Goal: Task Accomplishment & Management: Manage account settings

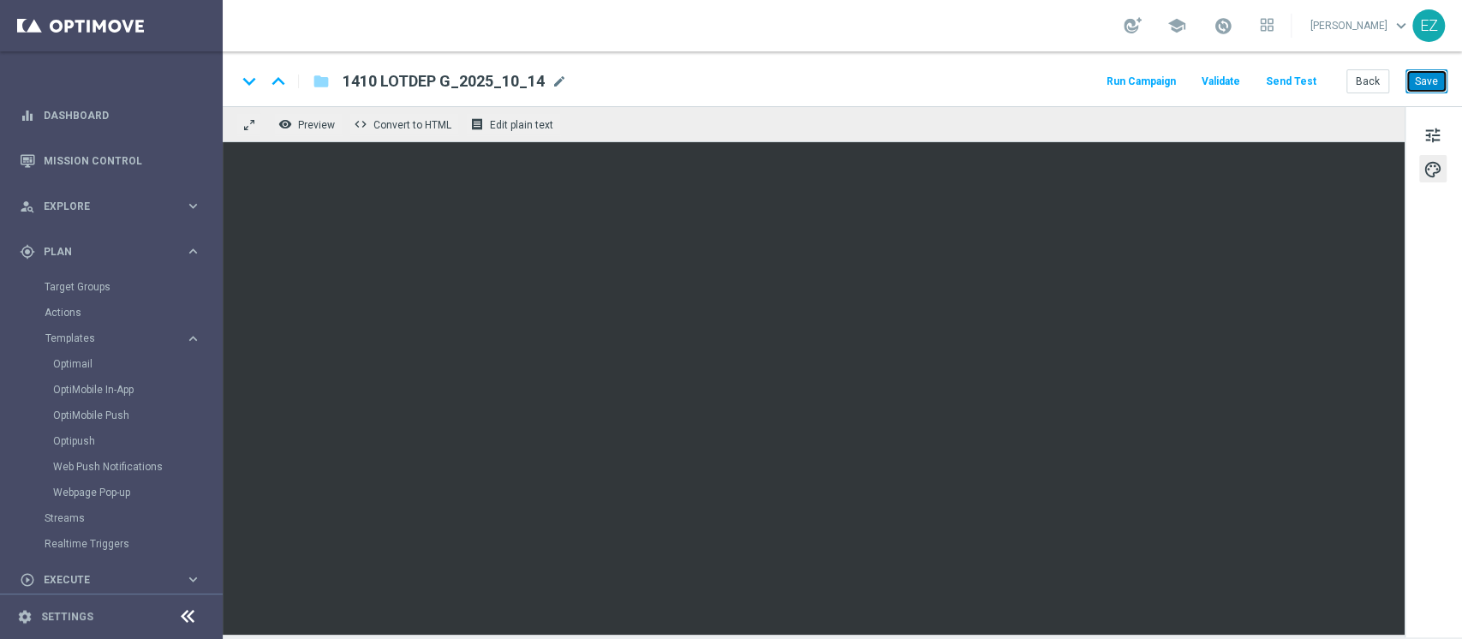
click at [1435, 86] on button "Save" at bounding box center [1427, 81] width 42 height 24
click at [1377, 86] on button "Back" at bounding box center [1367, 81] width 43 height 24
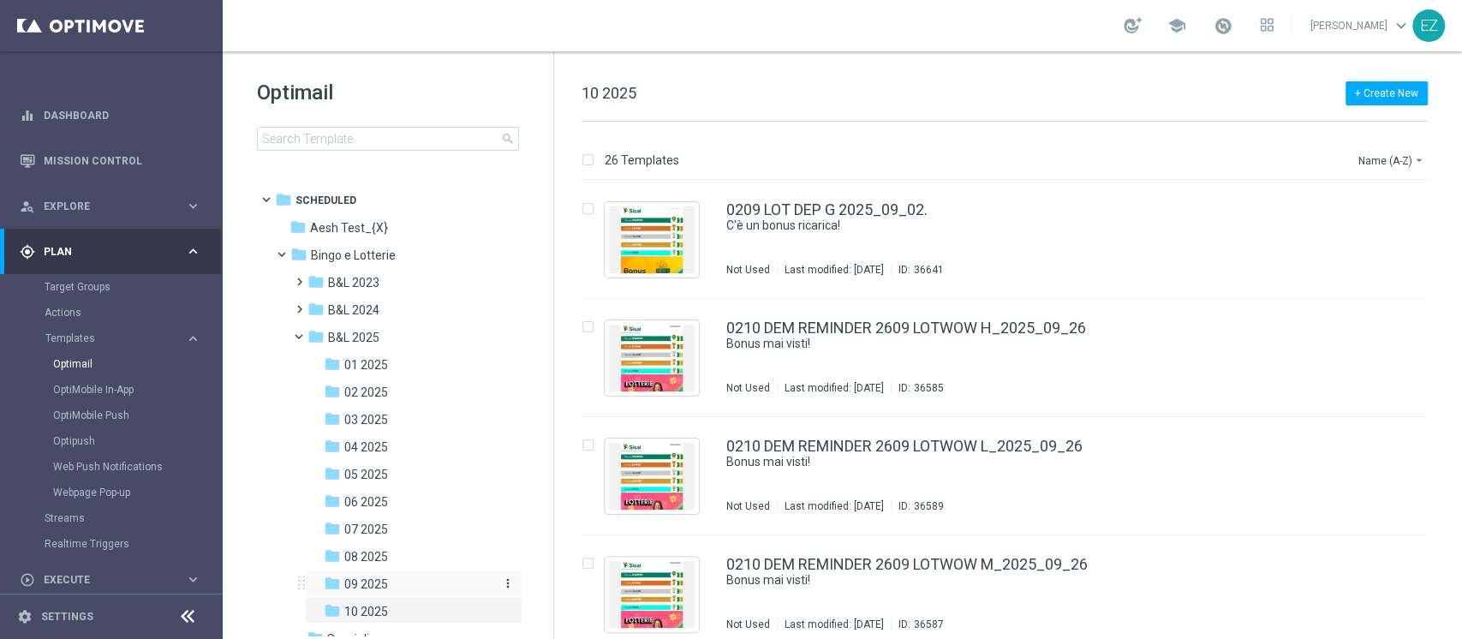
click at [388, 584] on div "folder 09 2025" at bounding box center [408, 585] width 169 height 20
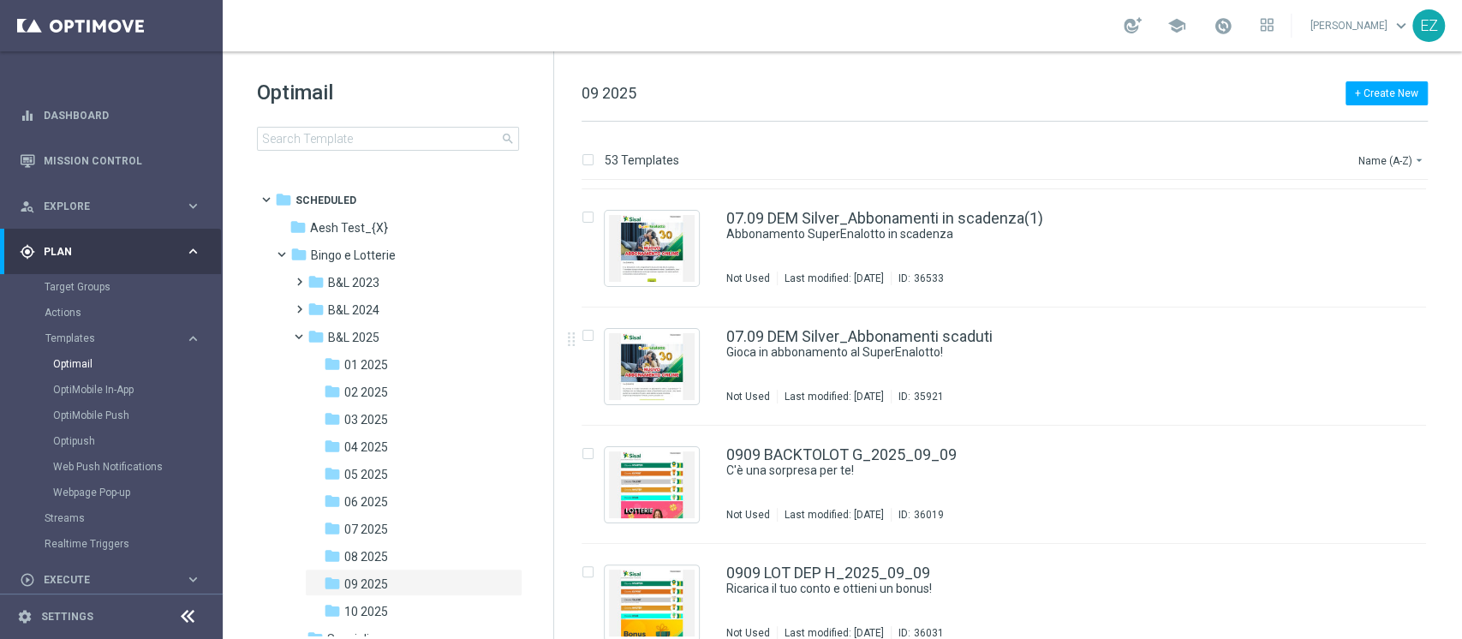
scroll to position [1429, 0]
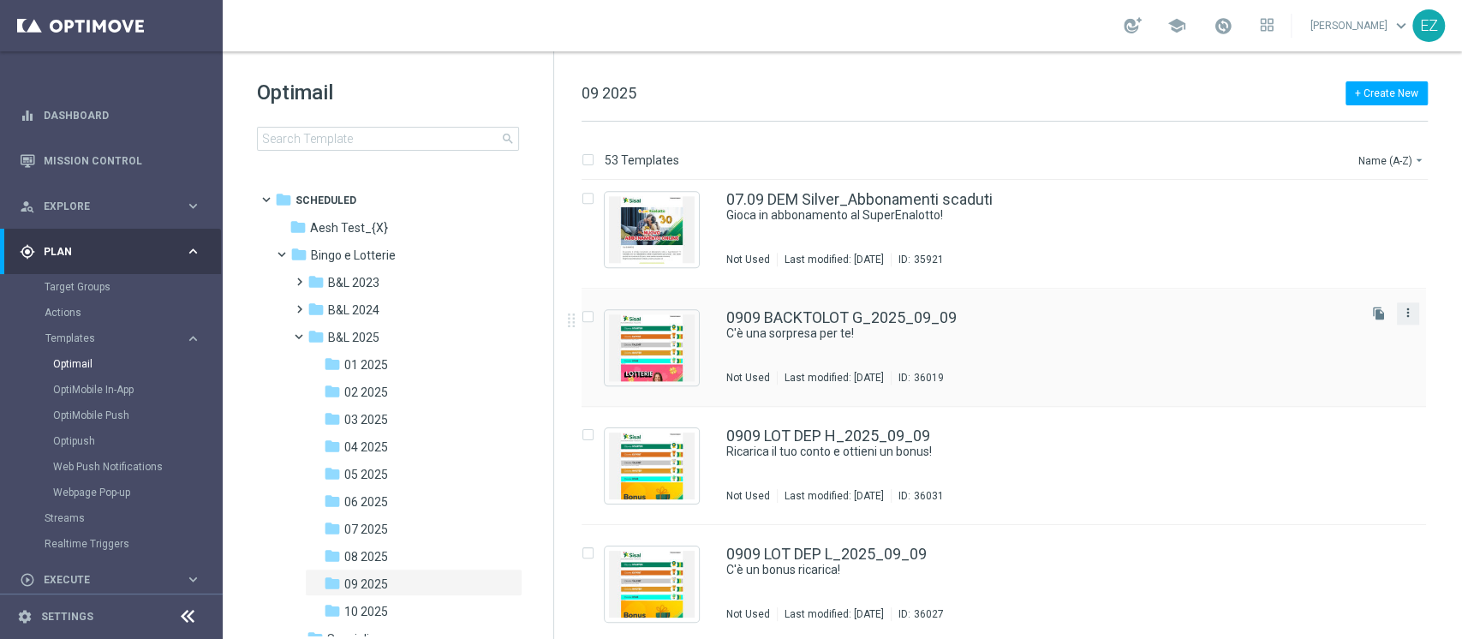
click at [1402, 312] on icon "more_vert" at bounding box center [1408, 313] width 14 height 14
click at [1288, 349] on span "Copy To" at bounding box center [1304, 355] width 38 height 12
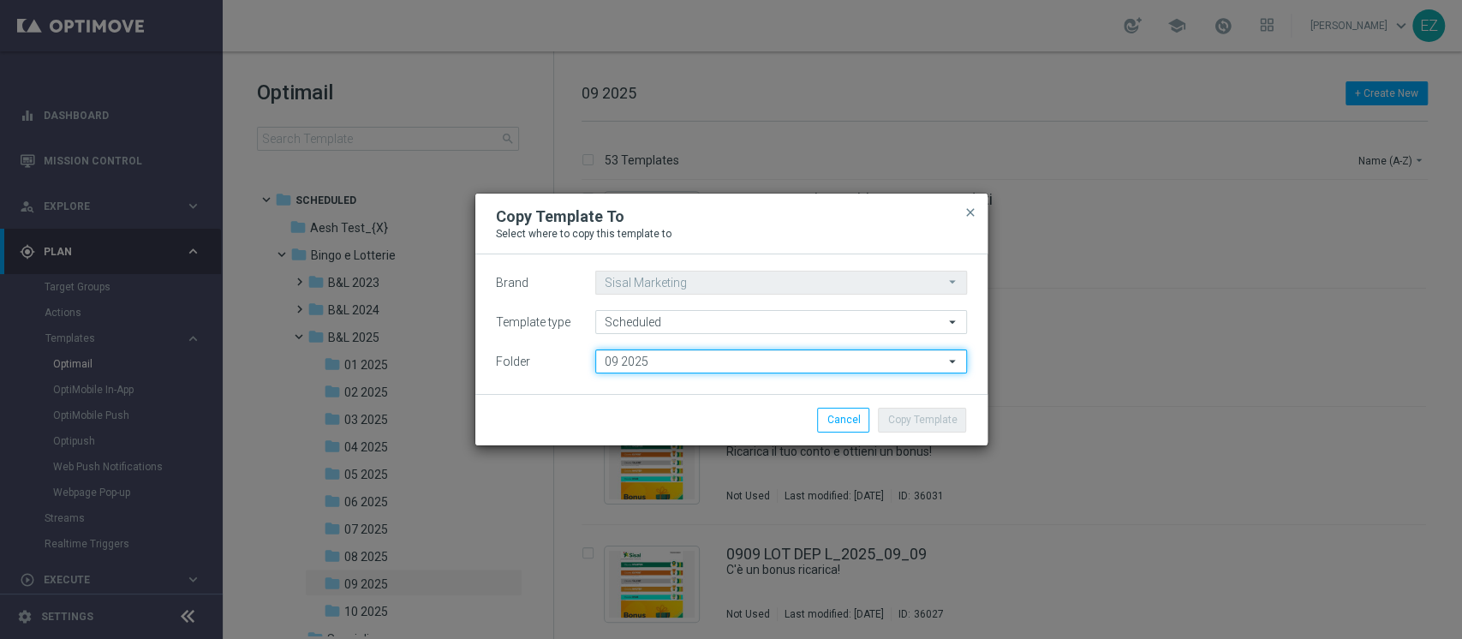
click at [759, 365] on input "09 2025" at bounding box center [781, 361] width 372 height 24
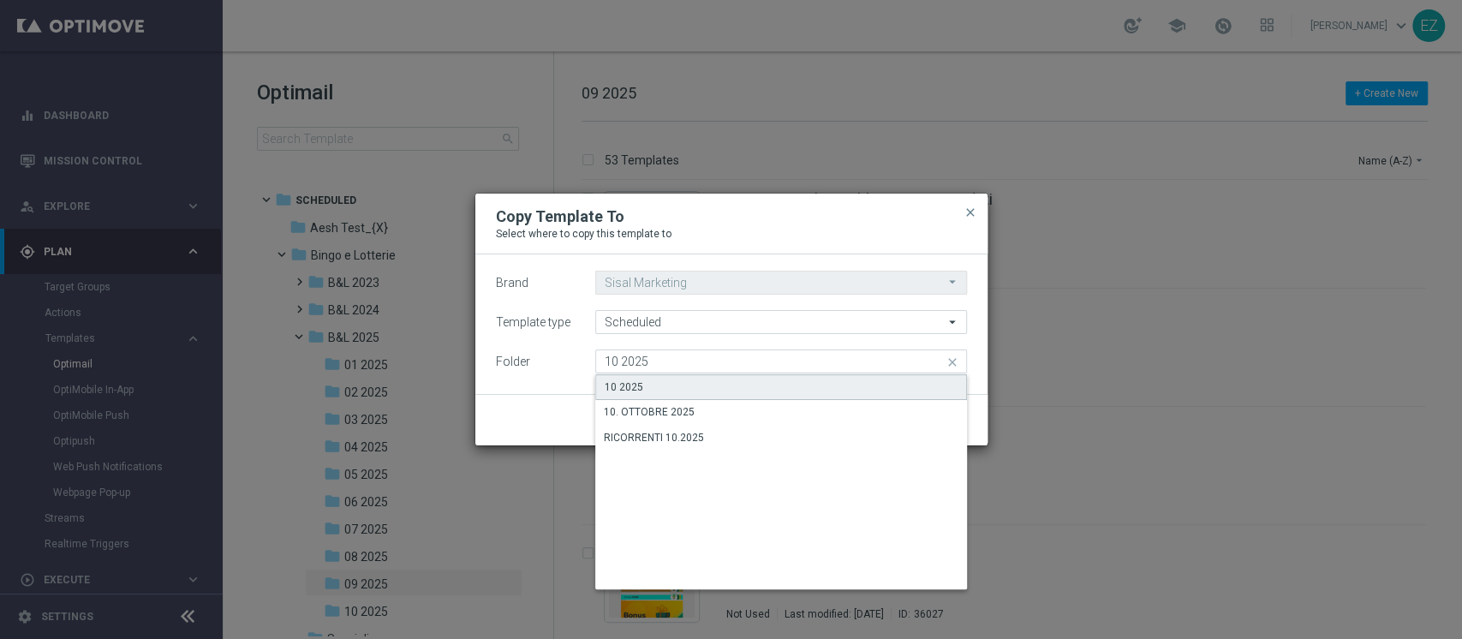
click at [647, 374] on div "10 2025" at bounding box center [781, 387] width 372 height 26
type input "10 2025"
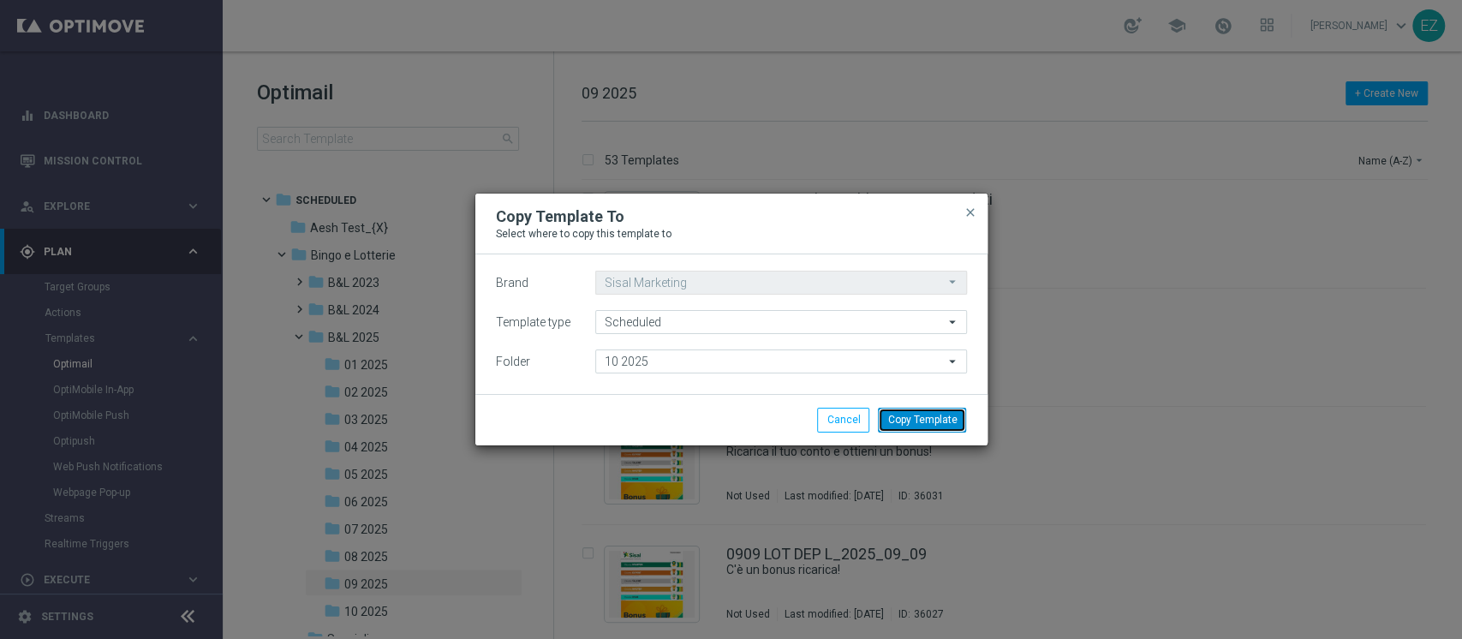
click at [964, 419] on button "Copy Template" at bounding box center [922, 420] width 88 height 24
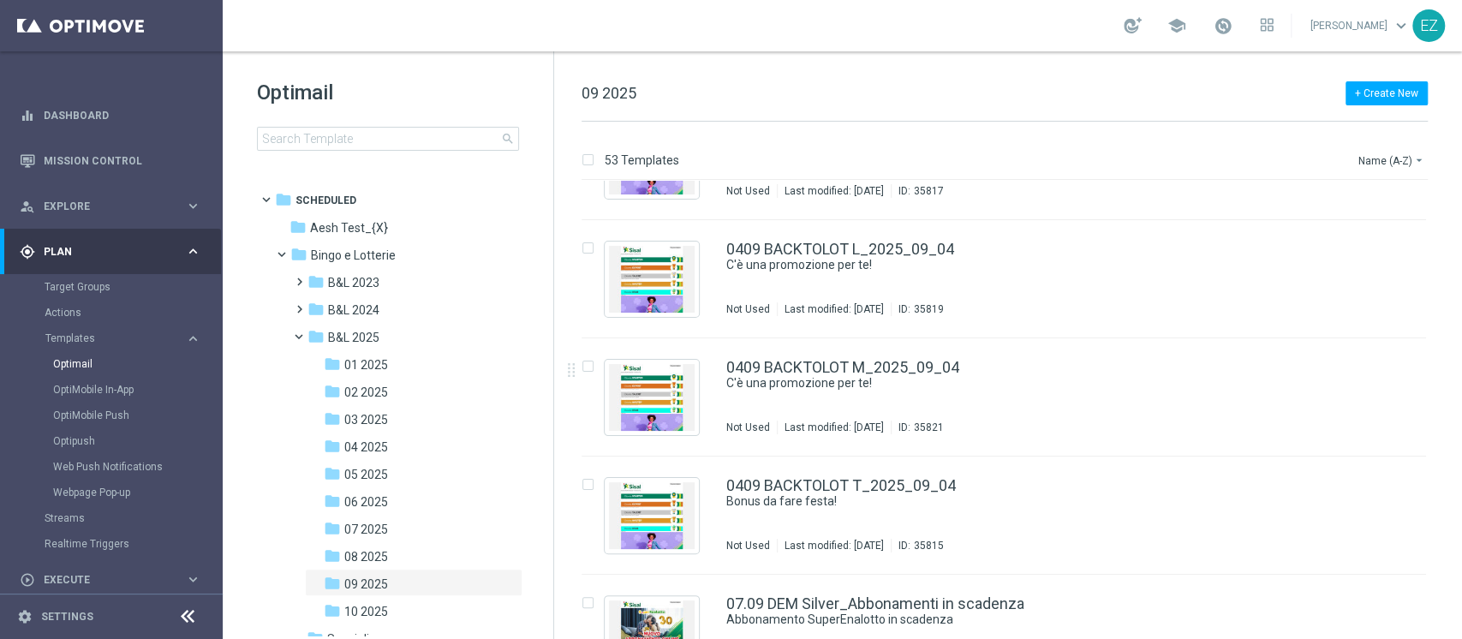
scroll to position [789, 0]
click at [359, 607] on span "10 2025" at bounding box center [366, 611] width 44 height 15
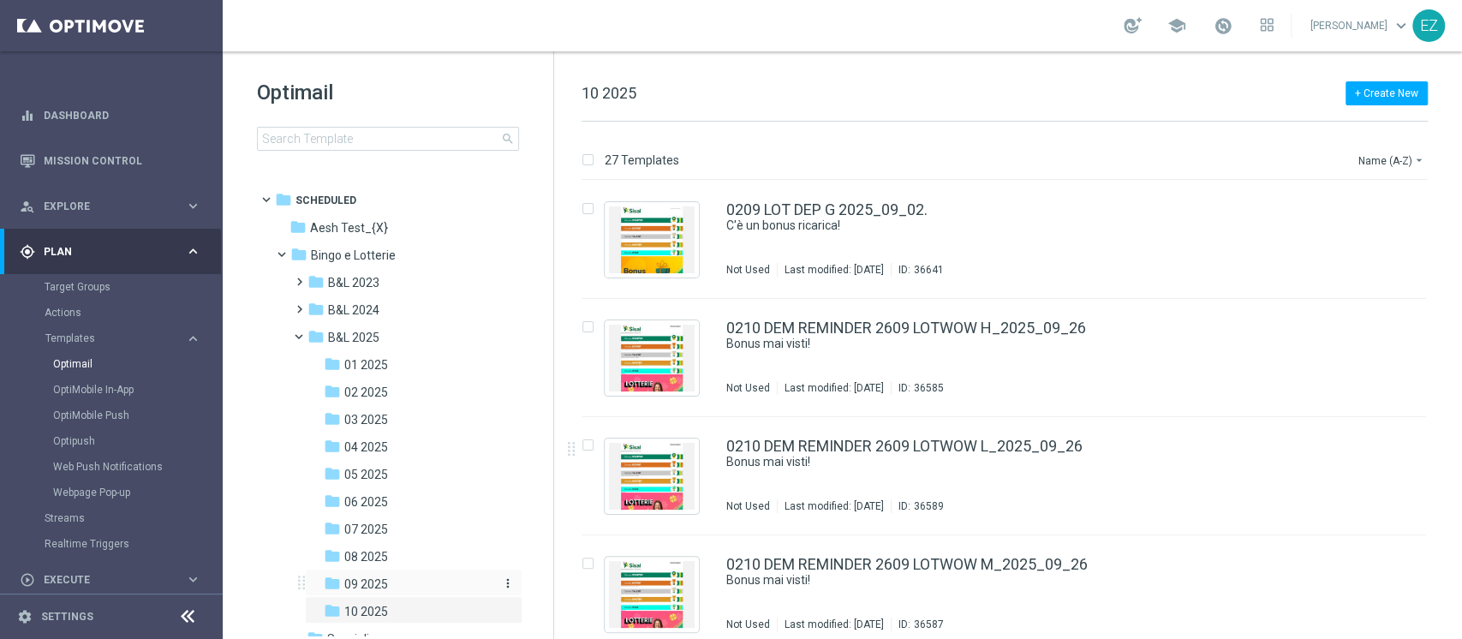
click at [391, 583] on div "folder 09 2025" at bounding box center [408, 585] width 169 height 20
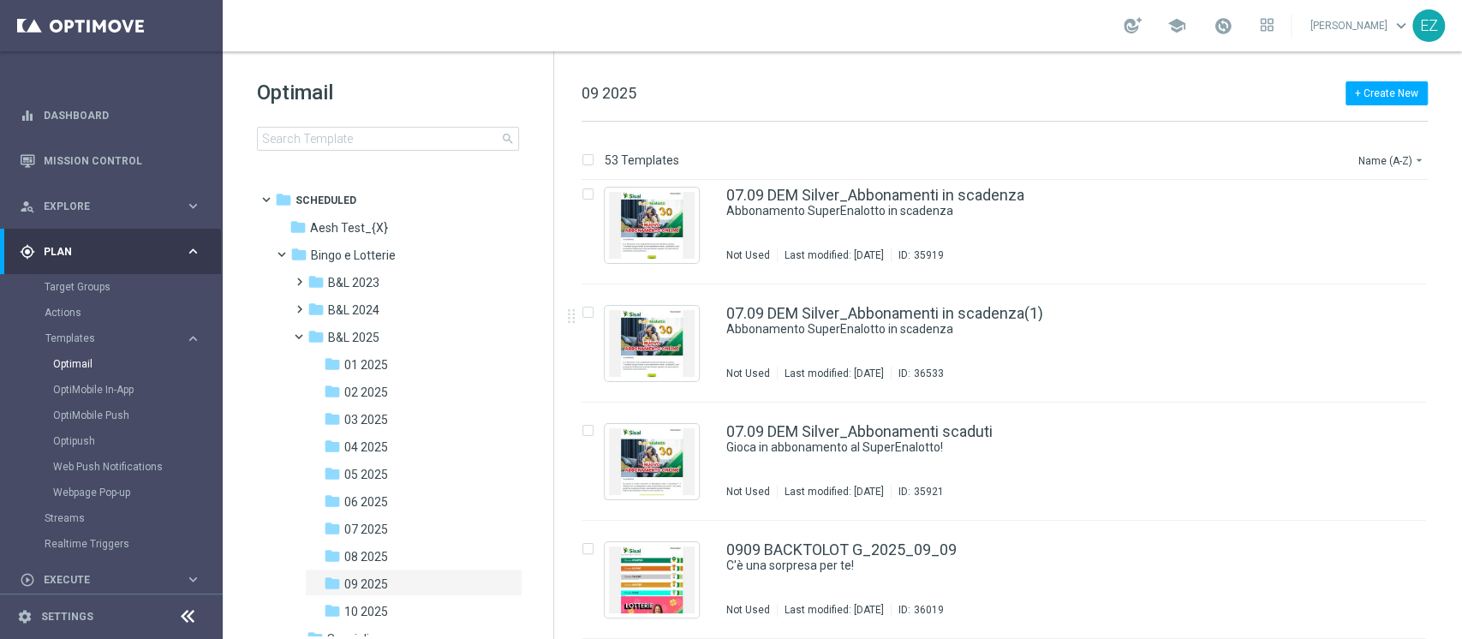
scroll to position [1502, 0]
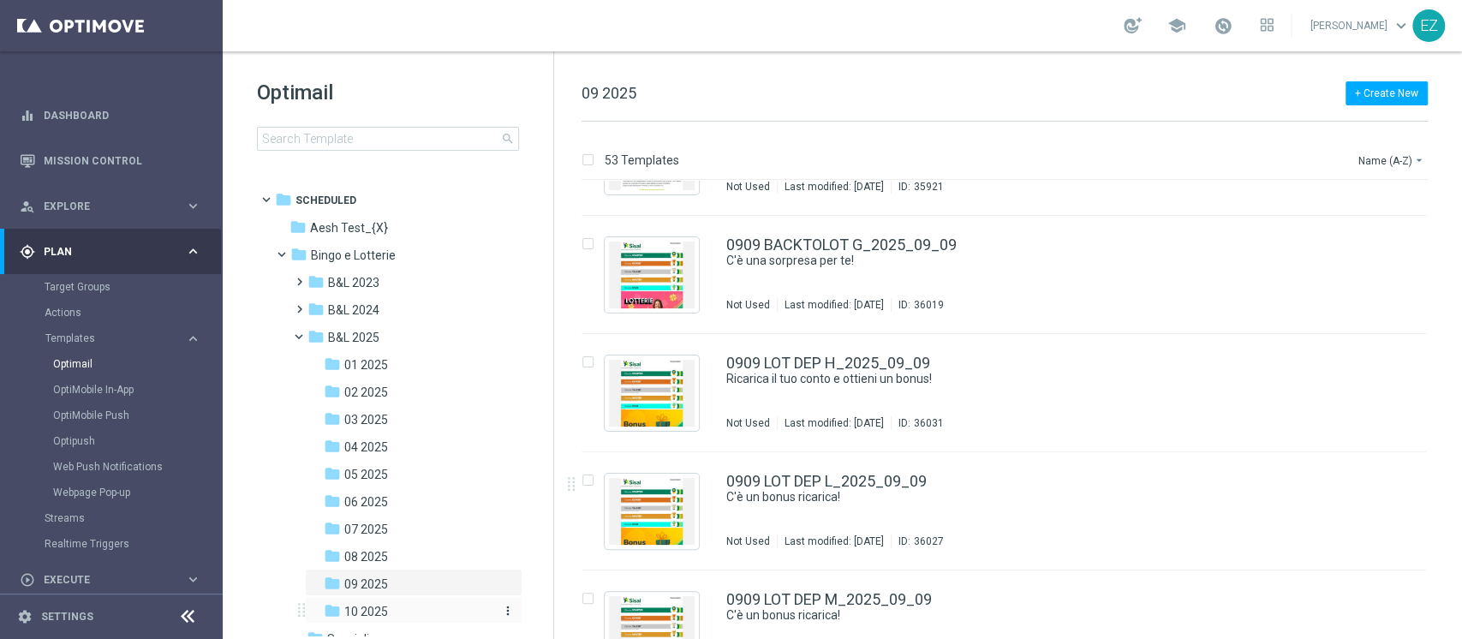
click at [373, 606] on span "10 2025" at bounding box center [366, 611] width 44 height 15
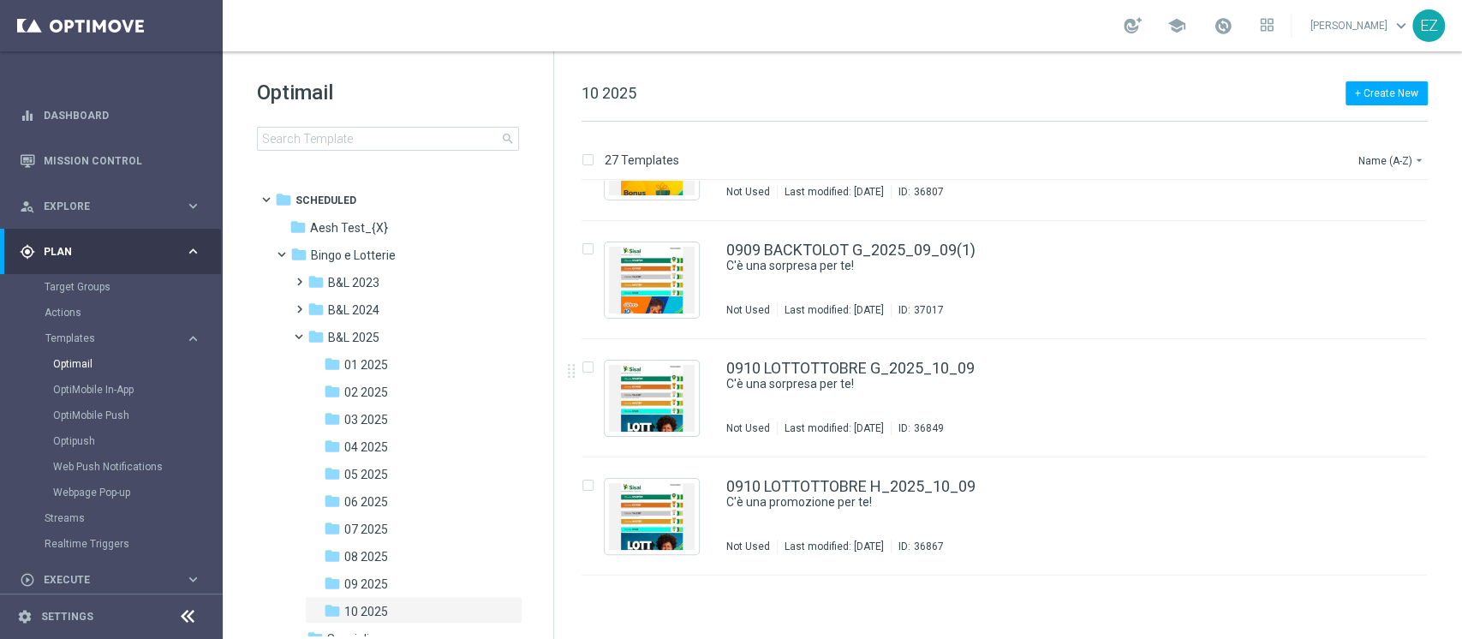
scroll to position [1527, 0]
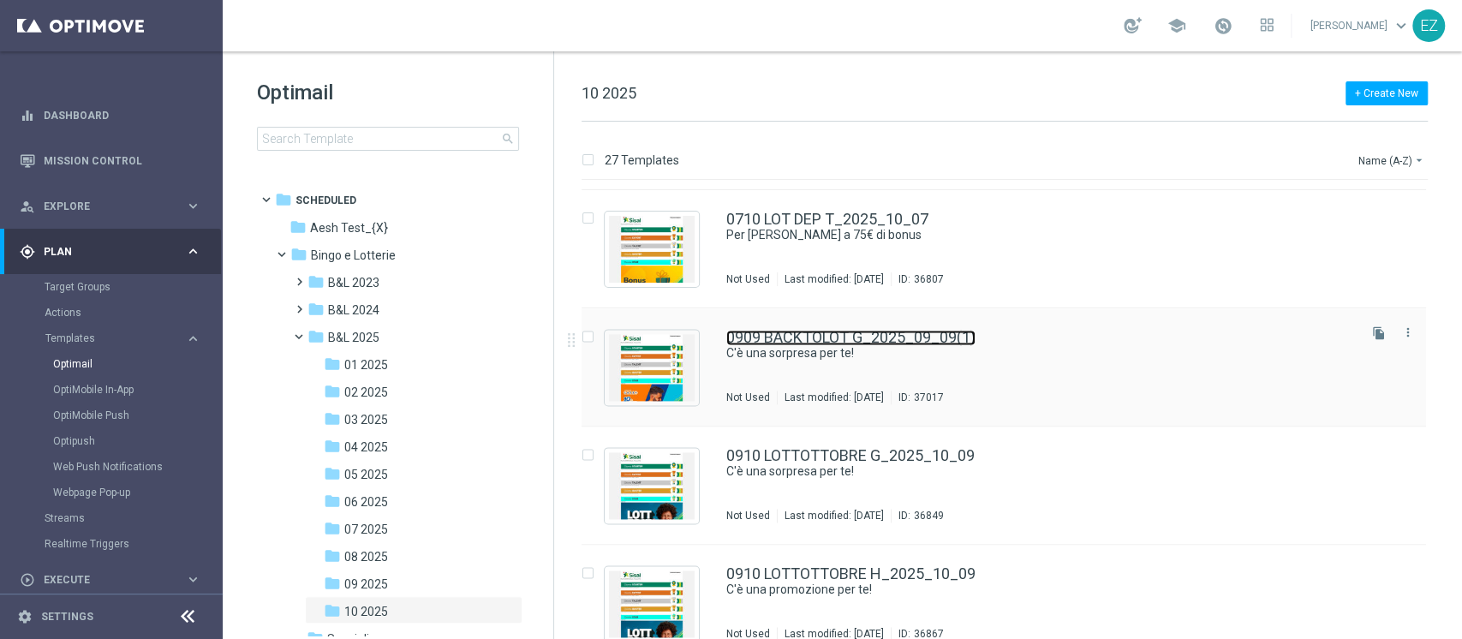
click at [900, 332] on link "0909 BACKTOLOT G_2025_09_09(1)" at bounding box center [850, 337] width 249 height 15
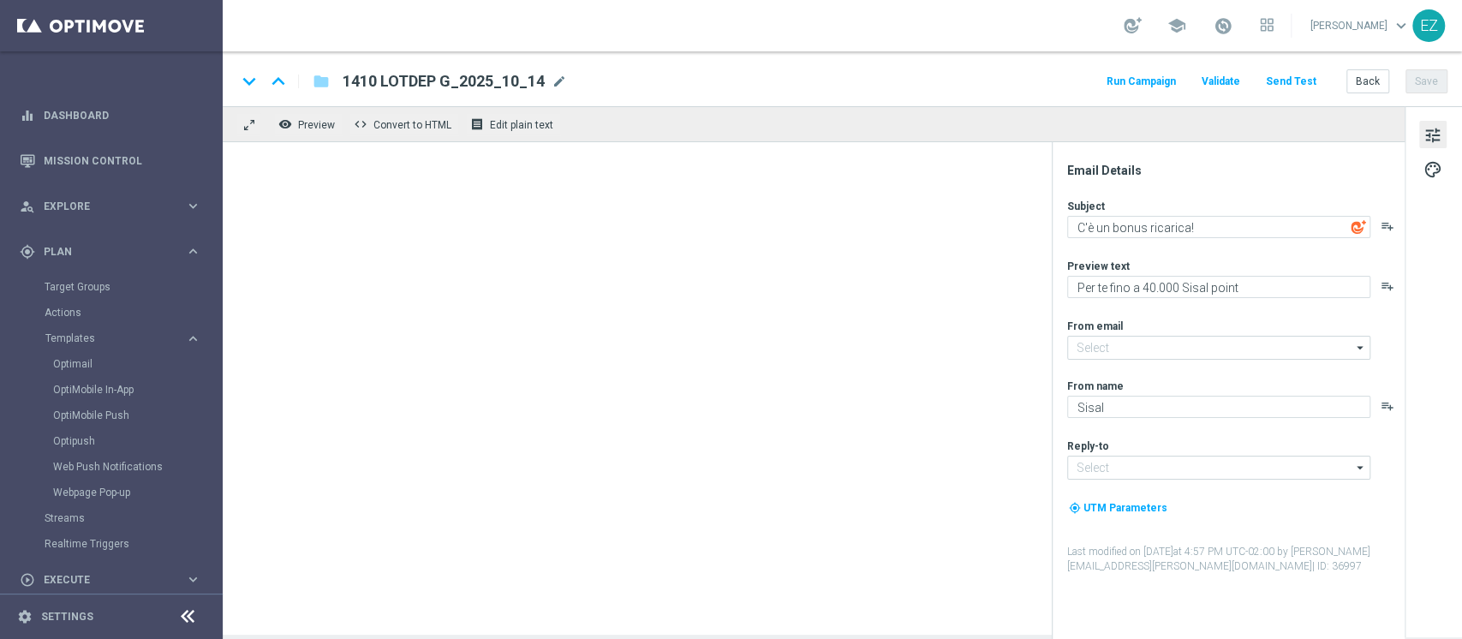
type input "[EMAIL_ADDRESS][DOMAIN_NAME]"
type textarea "C'è una sorpresa per te!"
type textarea "Fino a 150€ di bonus"
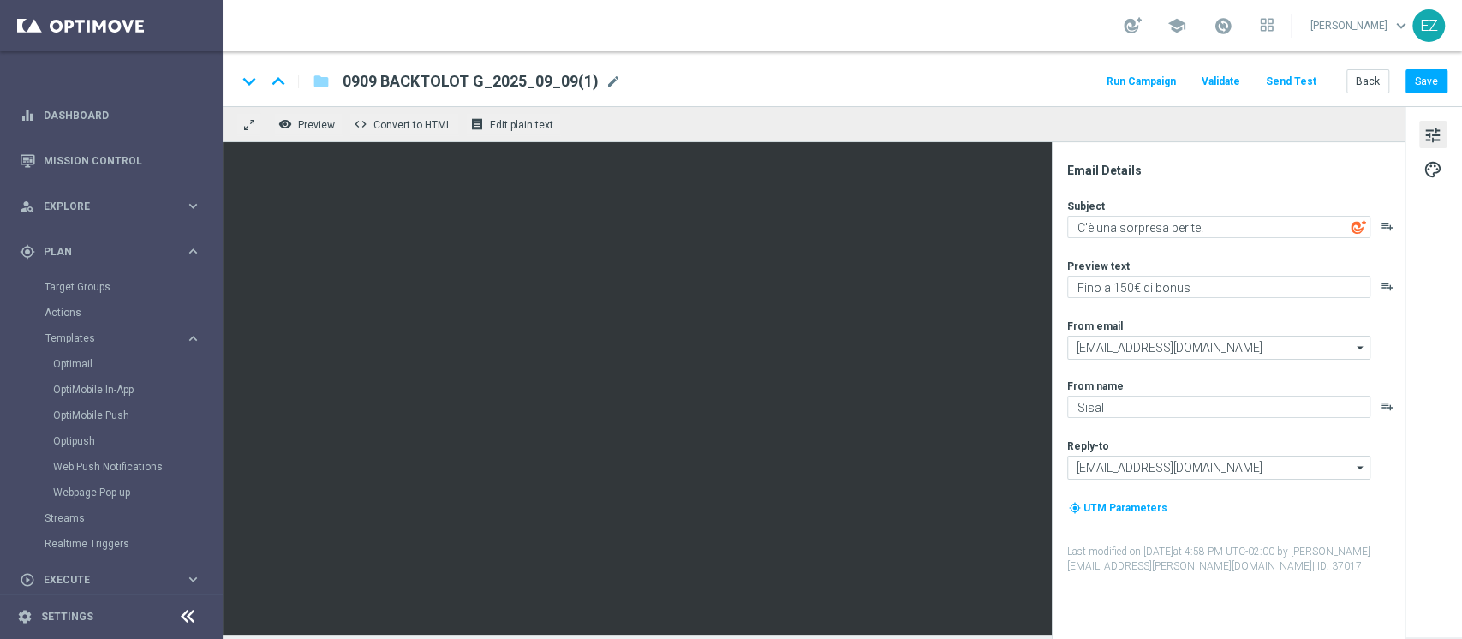
drag, startPoint x: 608, startPoint y: 77, endPoint x: 528, endPoint y: 74, distance: 79.7
click at [608, 76] on span "mode_edit" at bounding box center [613, 81] width 15 height 15
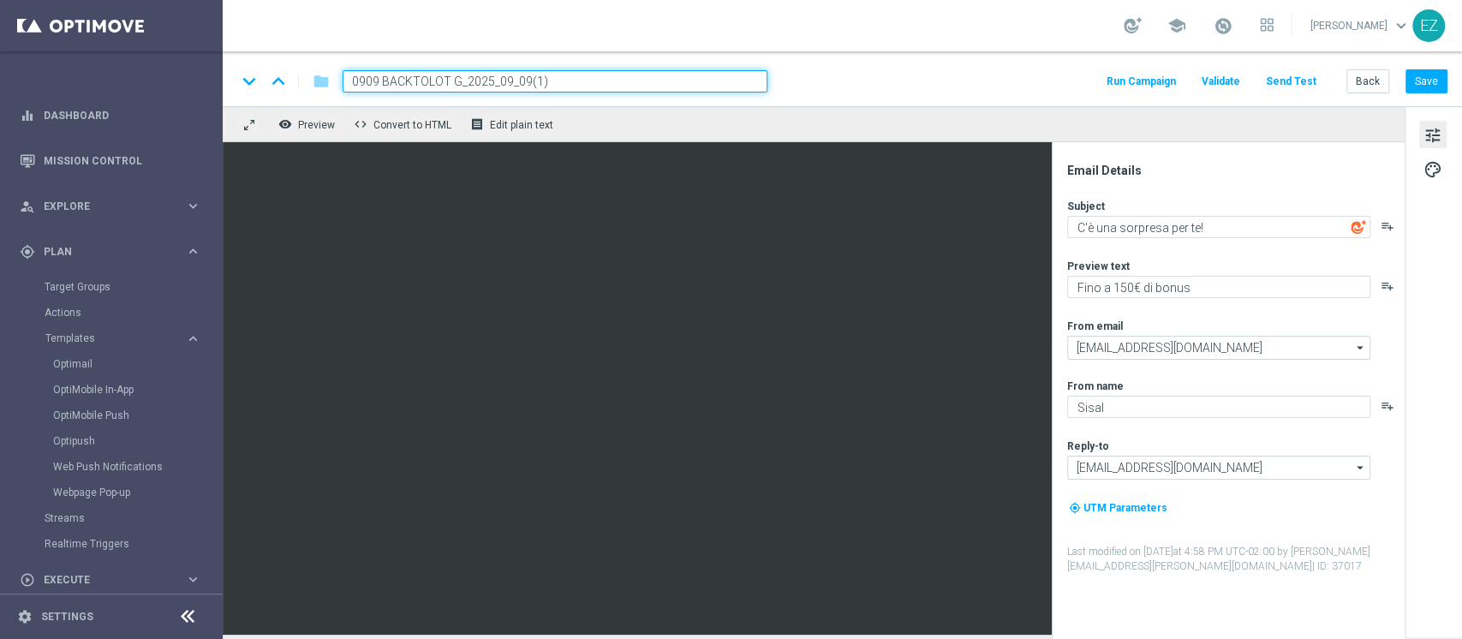
drag, startPoint x: 457, startPoint y: 79, endPoint x: 308, endPoint y: 79, distance: 149.0
click at [308, 79] on div "keyboard_arrow_down keyboard_arrow_up folder 0909 BACKTOLOT G_2025_09_09(1)" at bounding box center [501, 81] width 531 height 22
paste input "1610 LOTAUTUNNO"
click at [600, 77] on input "1610 LOTAUTUNNO G_2025_09_09(1)" at bounding box center [555, 81] width 425 height 22
type input "1610 LOTAUTUNNO G_2025_10_16"
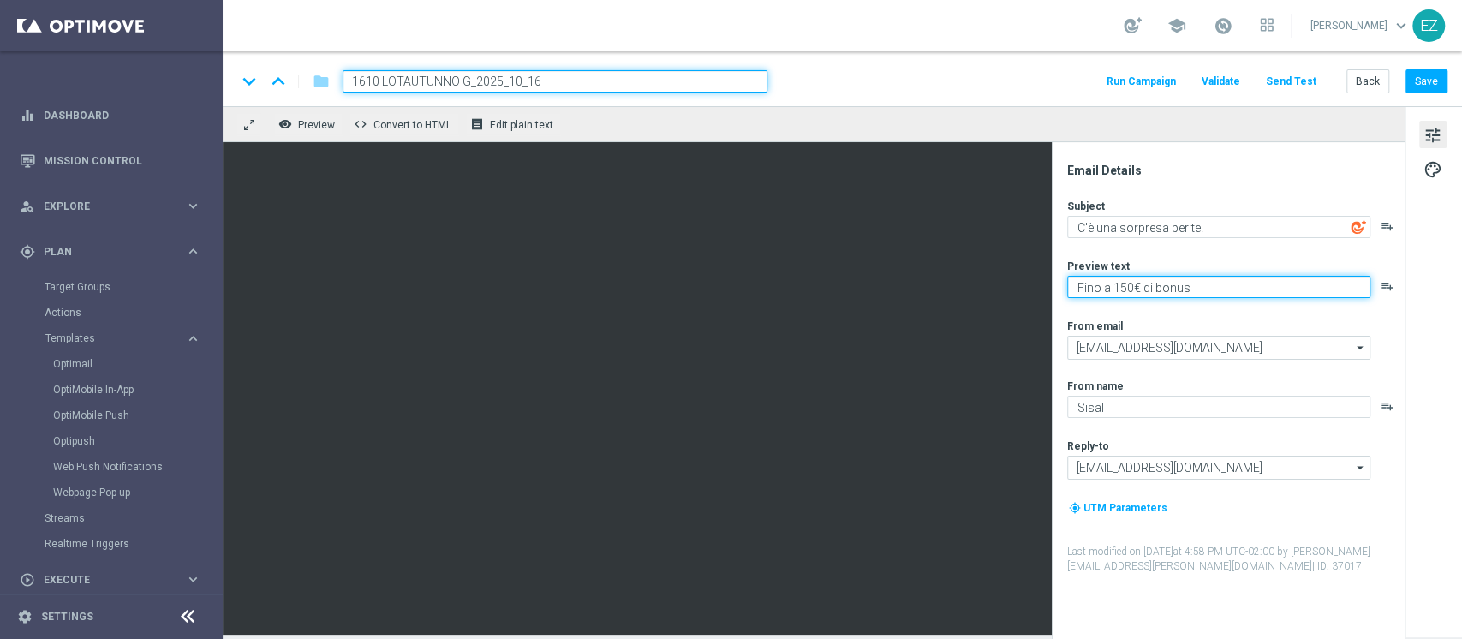
click at [1125, 290] on textarea "Fino a 150€ di bonus" at bounding box center [1218, 287] width 303 height 22
type textarea "Fino a 100€ di bonus"
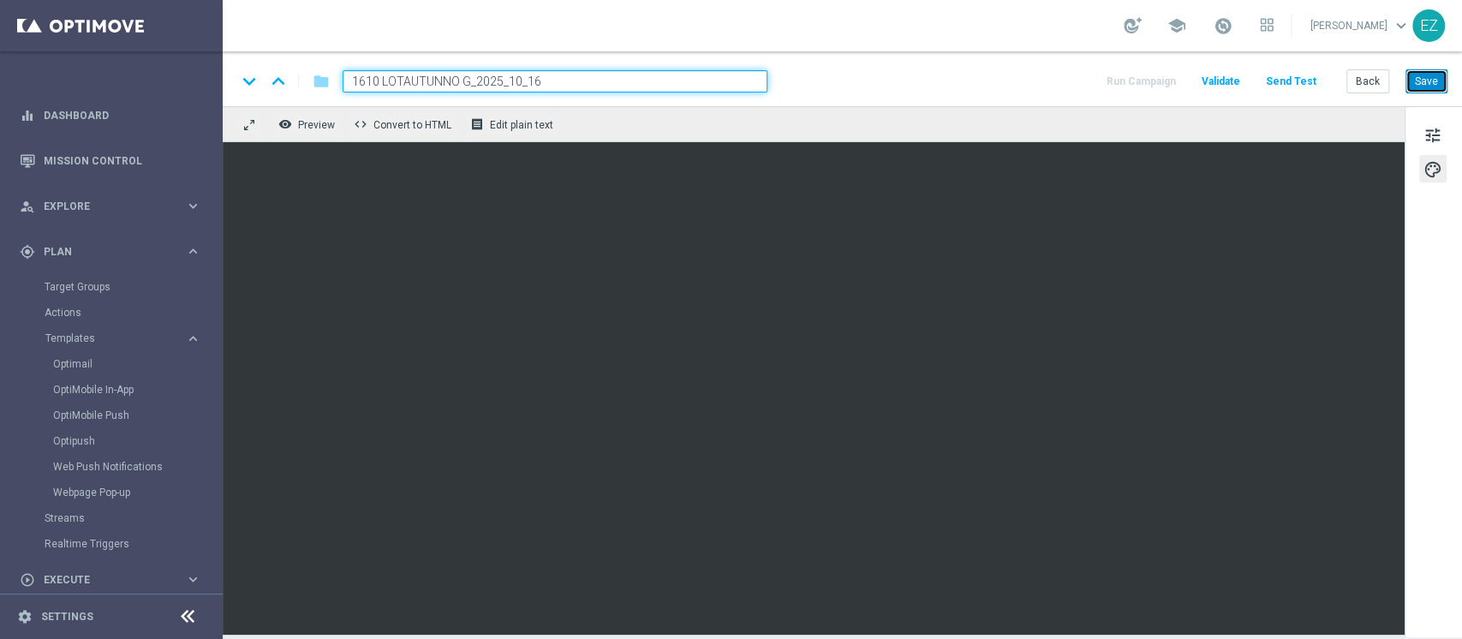
click at [1432, 87] on button "Save" at bounding box center [1427, 81] width 42 height 24
click at [1430, 140] on span "tune" at bounding box center [1433, 135] width 19 height 22
click at [1439, 75] on button "Save" at bounding box center [1427, 81] width 42 height 24
click at [1412, 79] on button "Save" at bounding box center [1427, 81] width 42 height 24
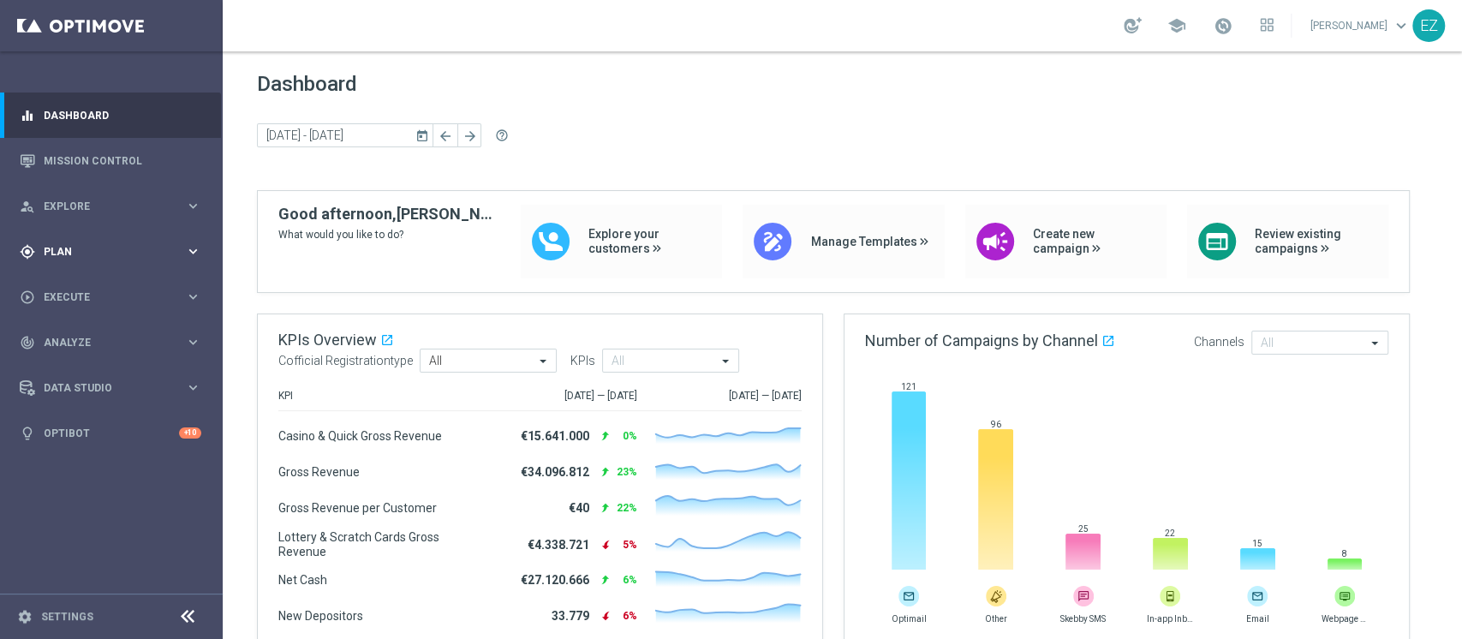
click at [87, 247] on span "Plan" at bounding box center [114, 252] width 141 height 10
click at [72, 286] on link "Target Groups" at bounding box center [112, 287] width 134 height 14
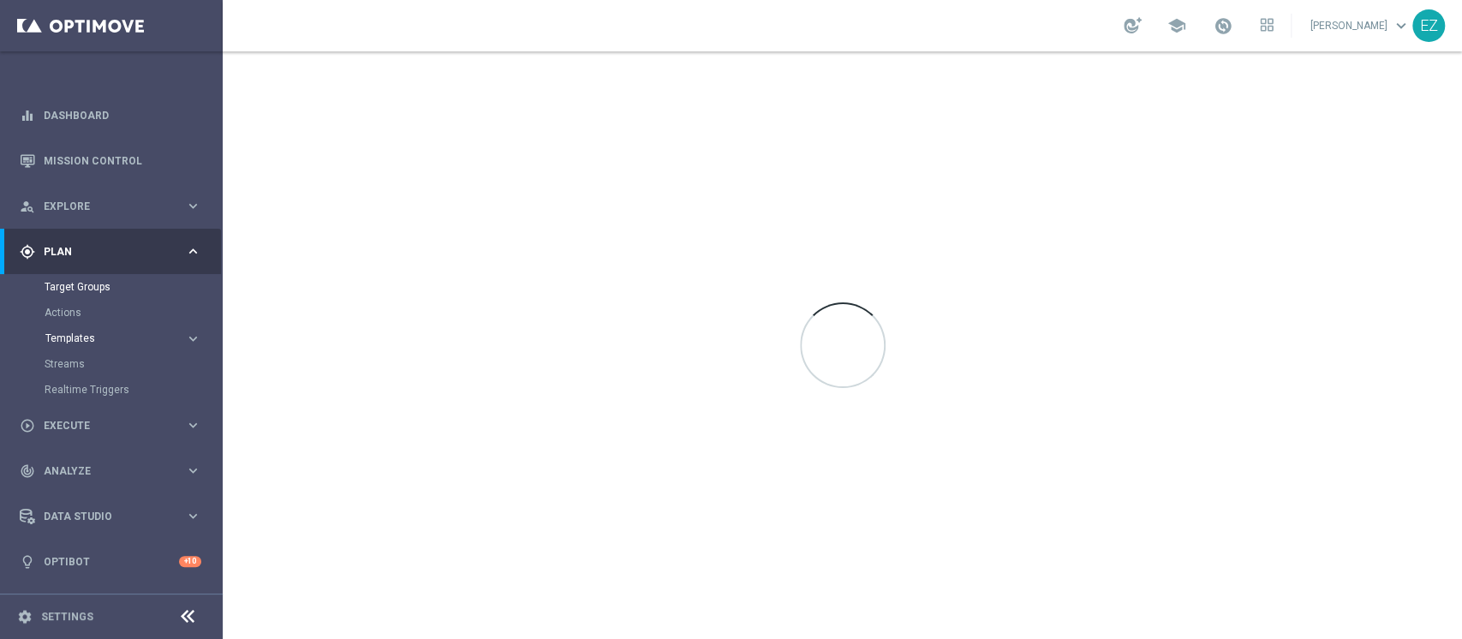
click at [72, 333] on span "Templates" at bounding box center [106, 338] width 122 height 10
click at [76, 364] on link "Optimail" at bounding box center [115, 364] width 125 height 14
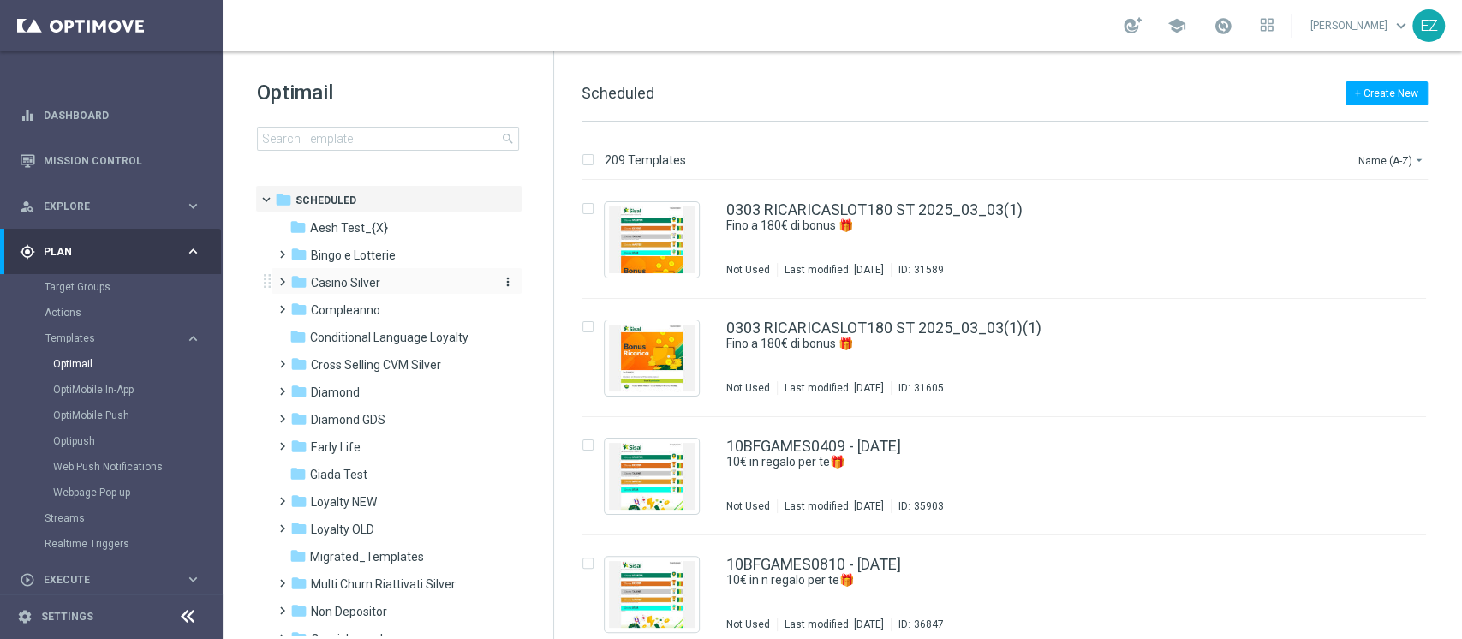
click at [359, 284] on span "Casino Silver" at bounding box center [345, 282] width 69 height 15
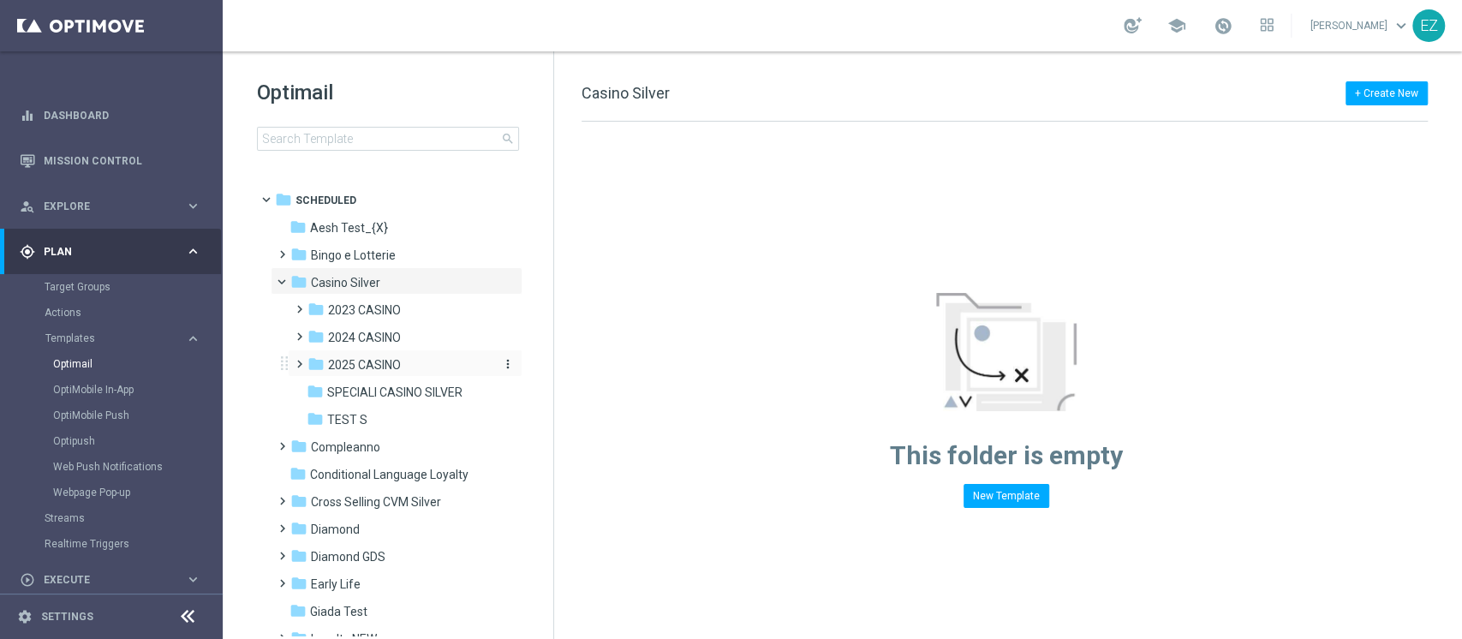
click at [354, 360] on span "2025 CASINO" at bounding box center [364, 364] width 73 height 15
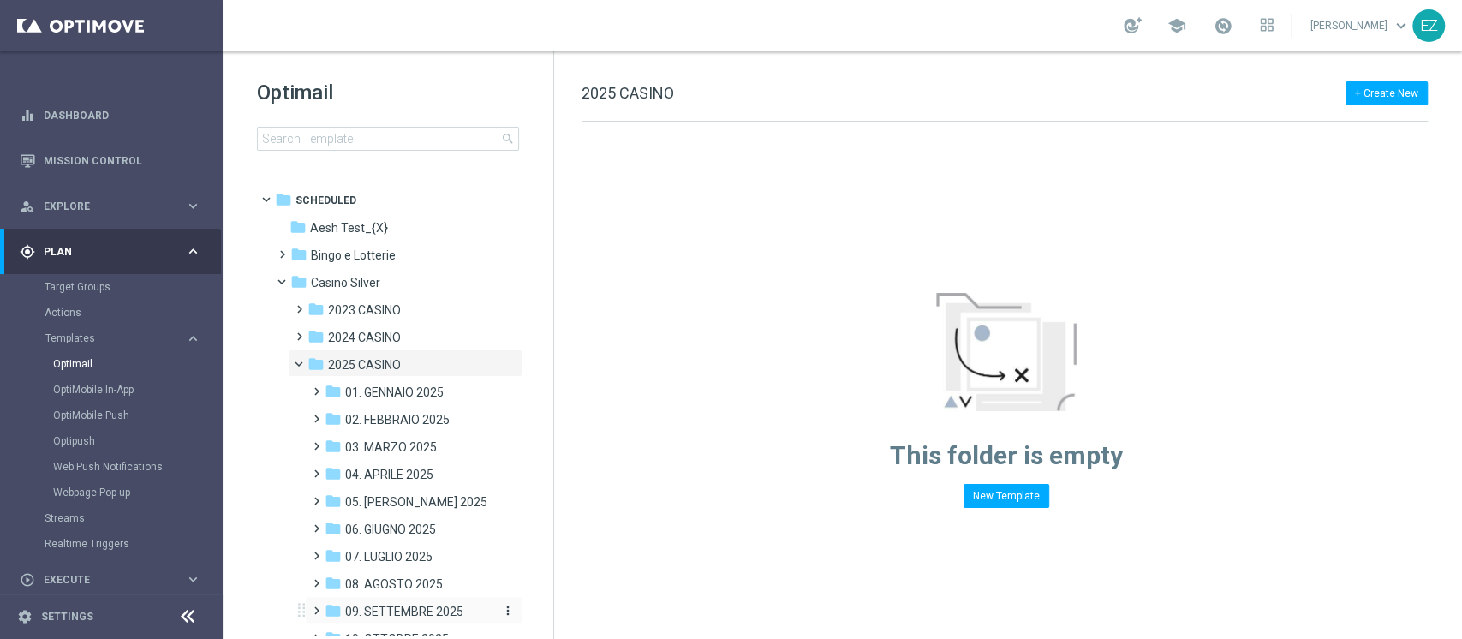
click at [380, 614] on span "09. SETTEMBRE 2025" at bounding box center [404, 611] width 118 height 15
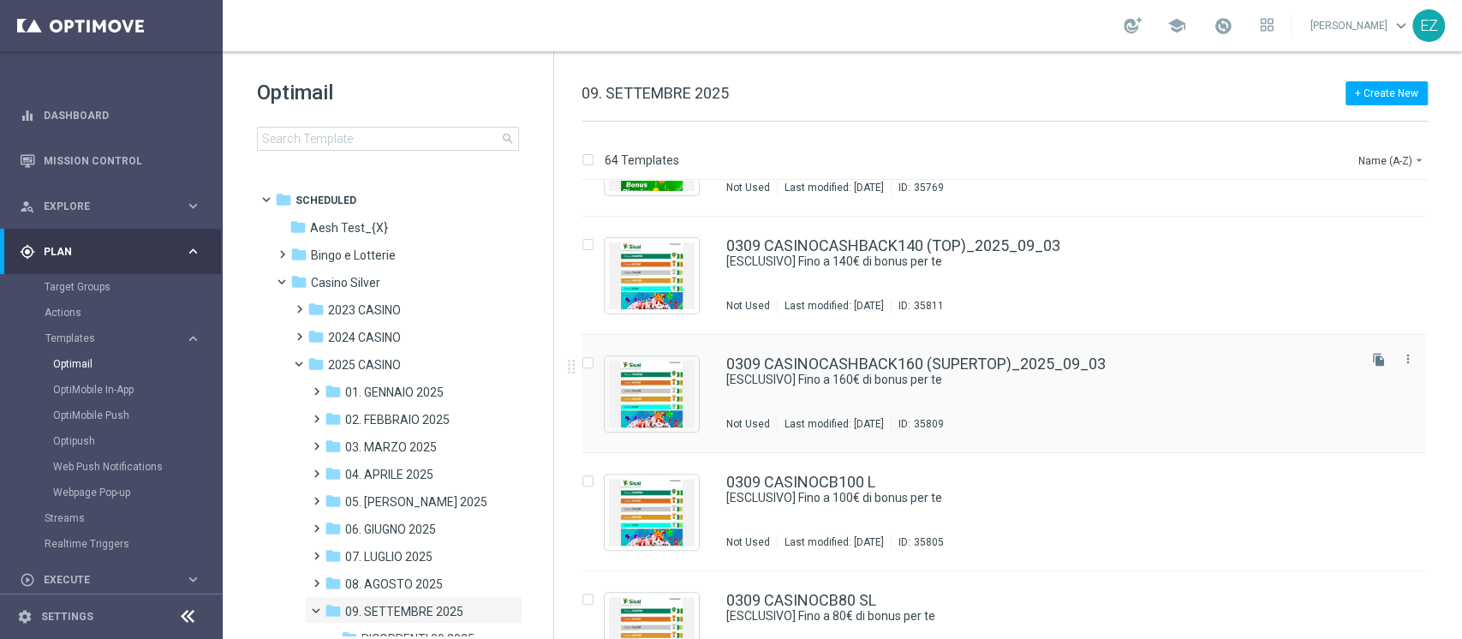
scroll to position [612, 0]
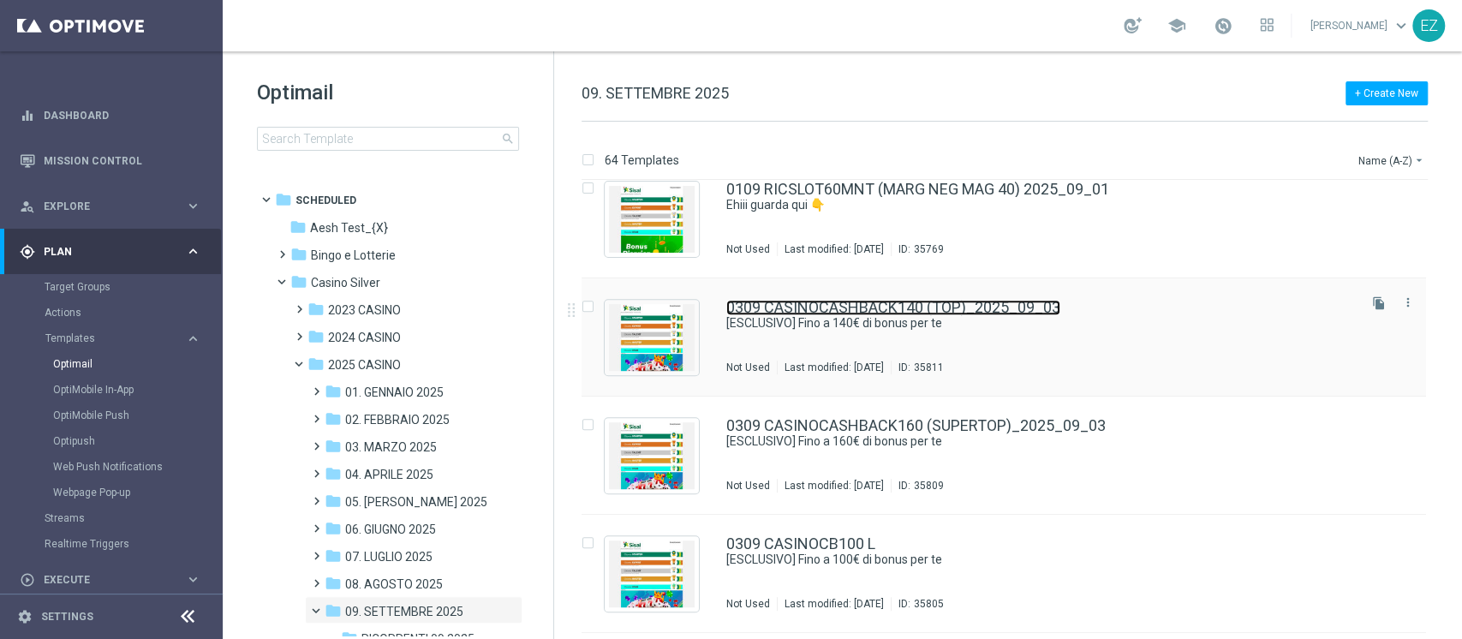
click at [914, 302] on link "0309 CASINOCASHBACK140 (TOP)_2025_09_03" at bounding box center [893, 307] width 334 height 15
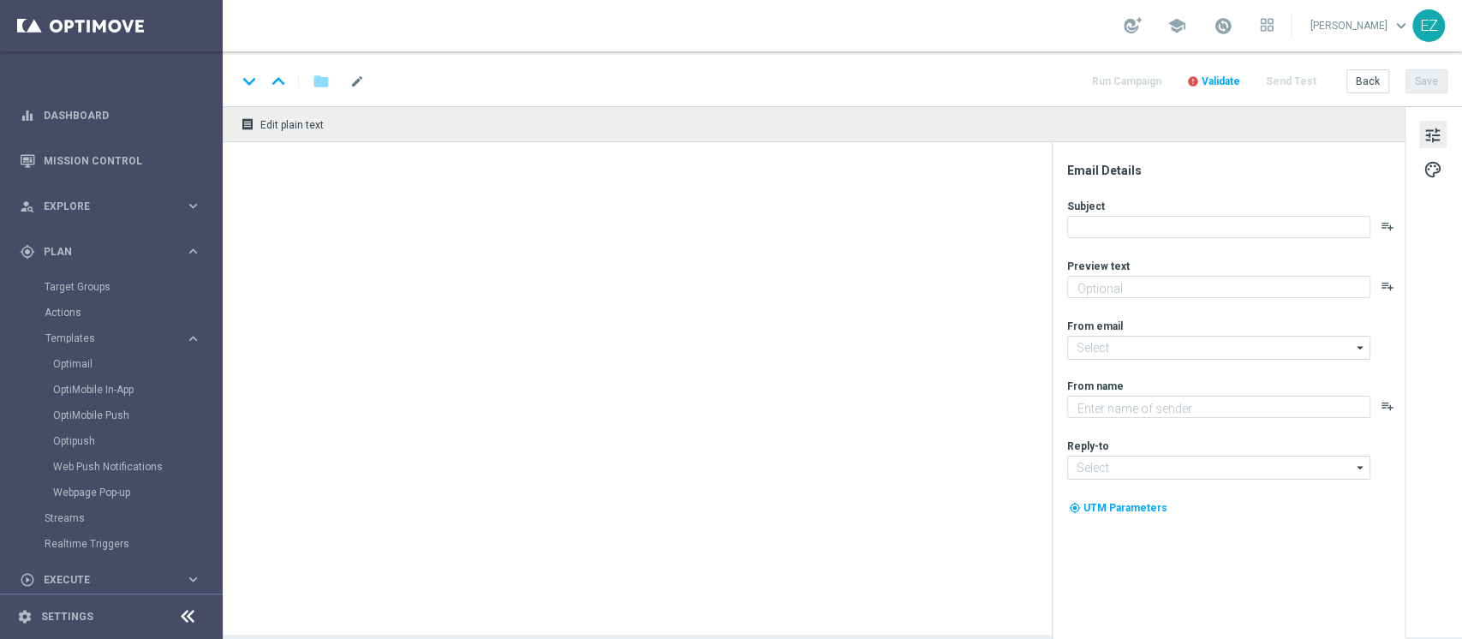
type textarea "Scopri la promozione che ti abbiamo riservato"
type textarea "Sisal"
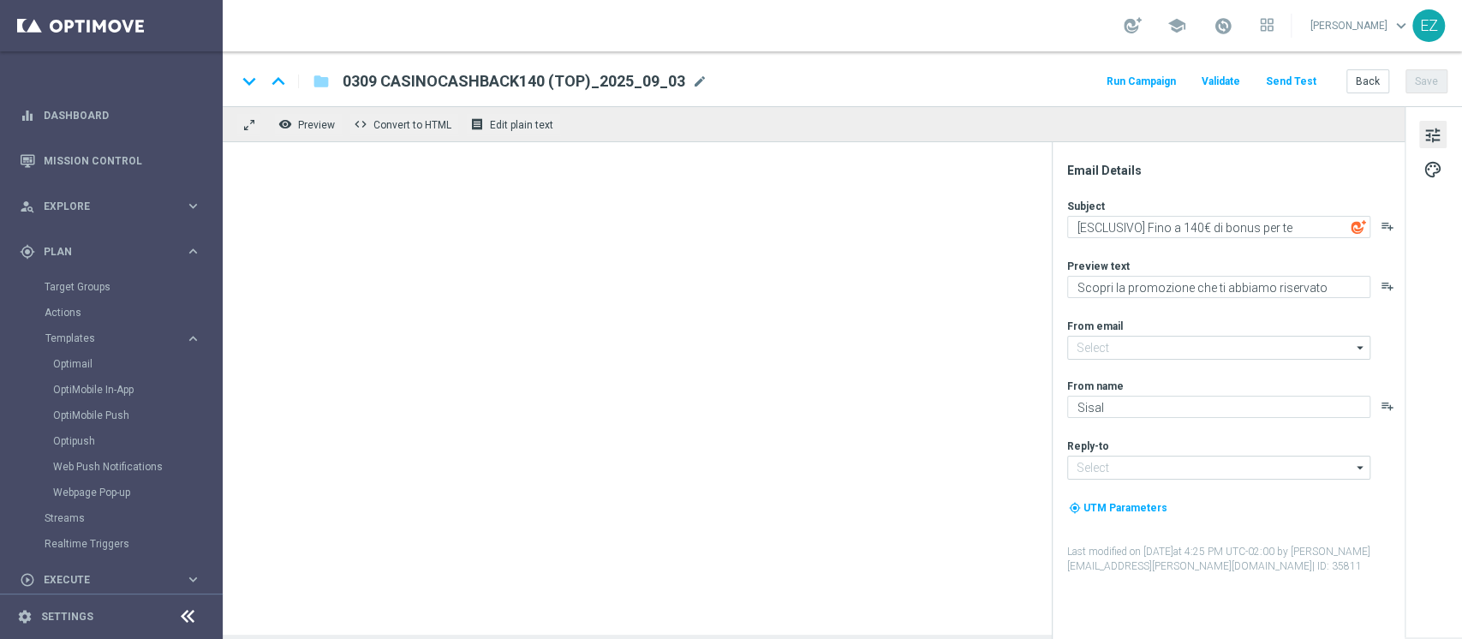
type input "[EMAIL_ADDRESS][DOMAIN_NAME]"
